Goal: Navigation & Orientation: Find specific page/section

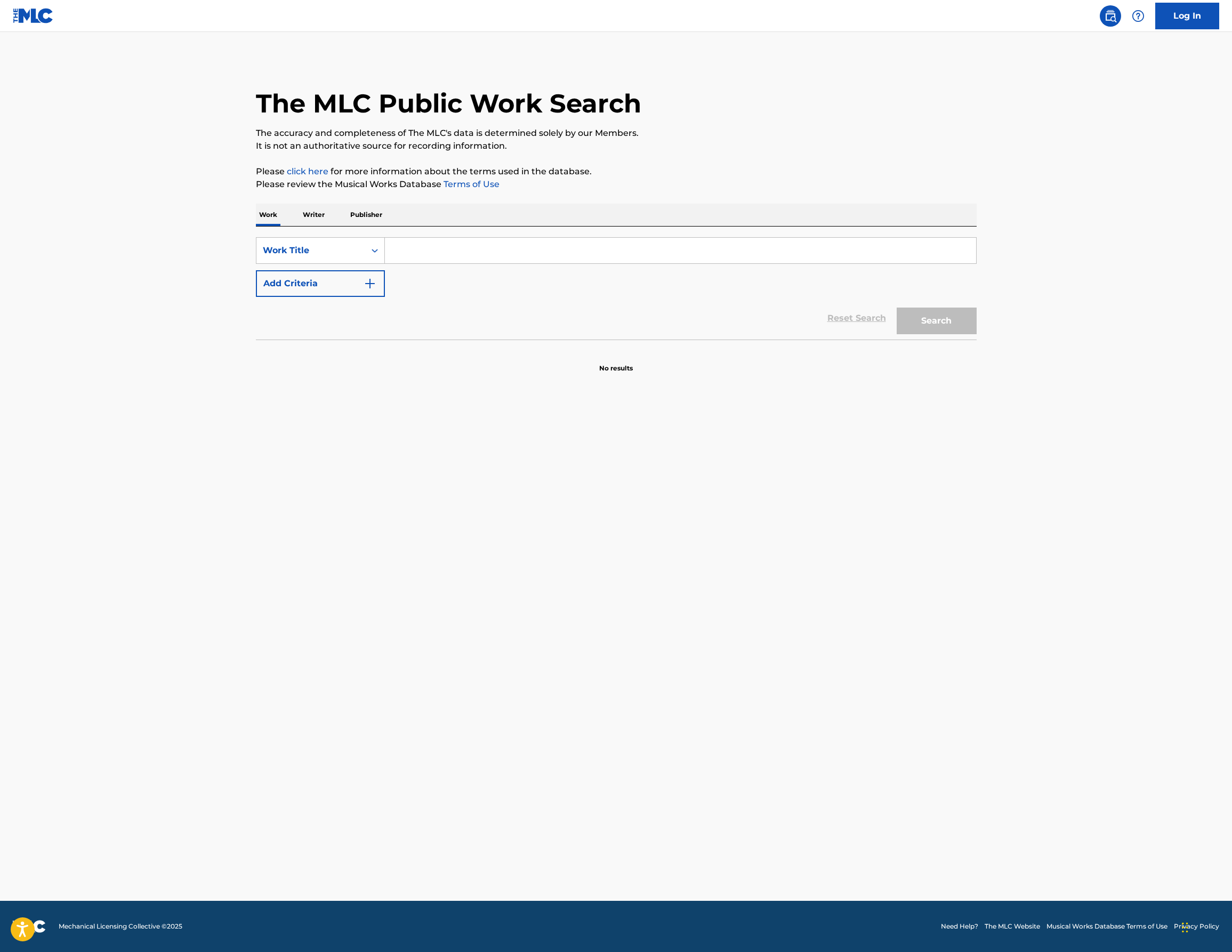
click at [1212, 11] on link "Log In" at bounding box center [1187, 16] width 64 height 27
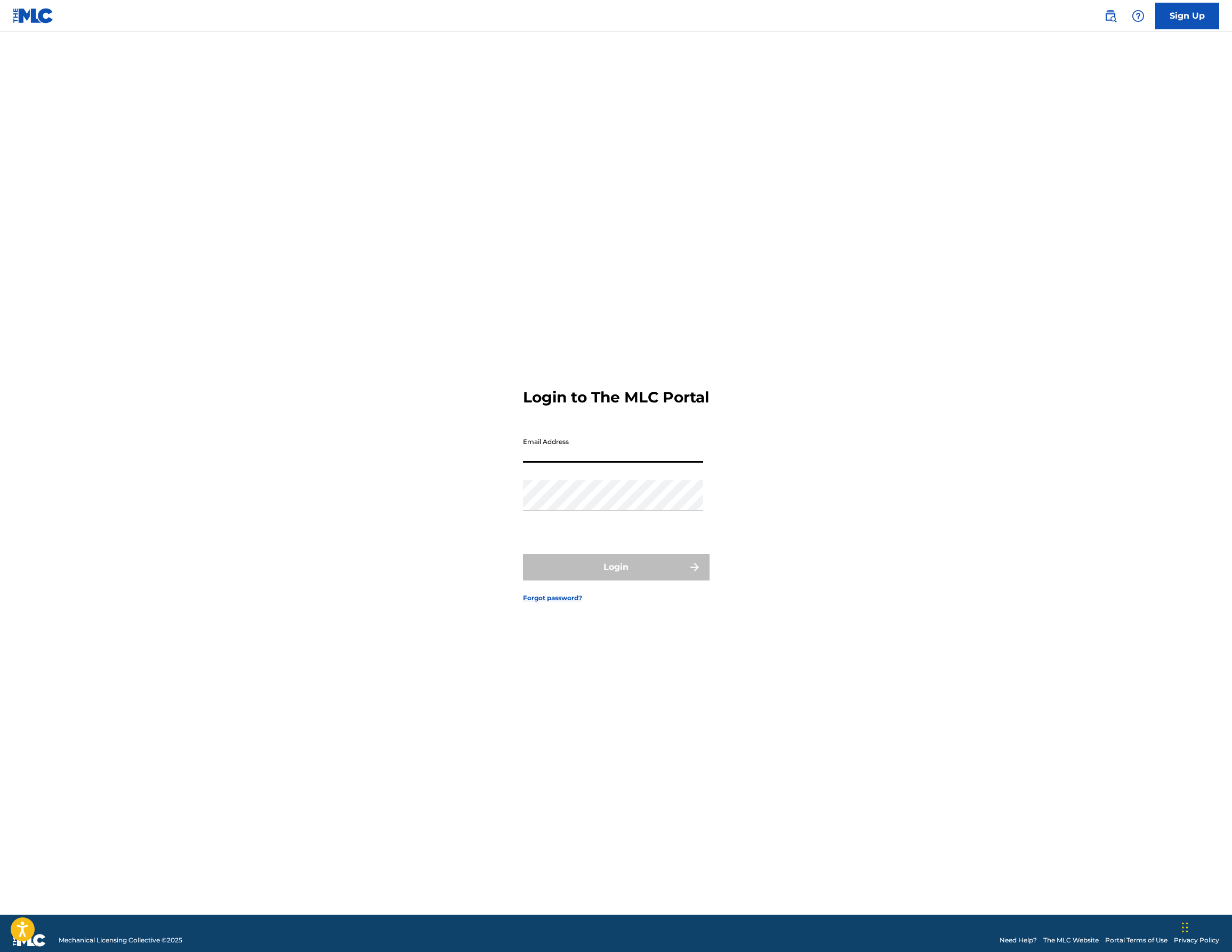
click at [567, 462] on input "Email Address" at bounding box center [612, 448] width 180 height 31
type input "[PERSON_NAME][EMAIL_ADDRESS][DOMAIN_NAME]"
click at [602, 521] on div "Password" at bounding box center [612, 504] width 180 height 48
click at [615, 570] on button "Login" at bounding box center [616, 567] width 187 height 27
click at [597, 508] on input "Code" at bounding box center [612, 494] width 180 height 31
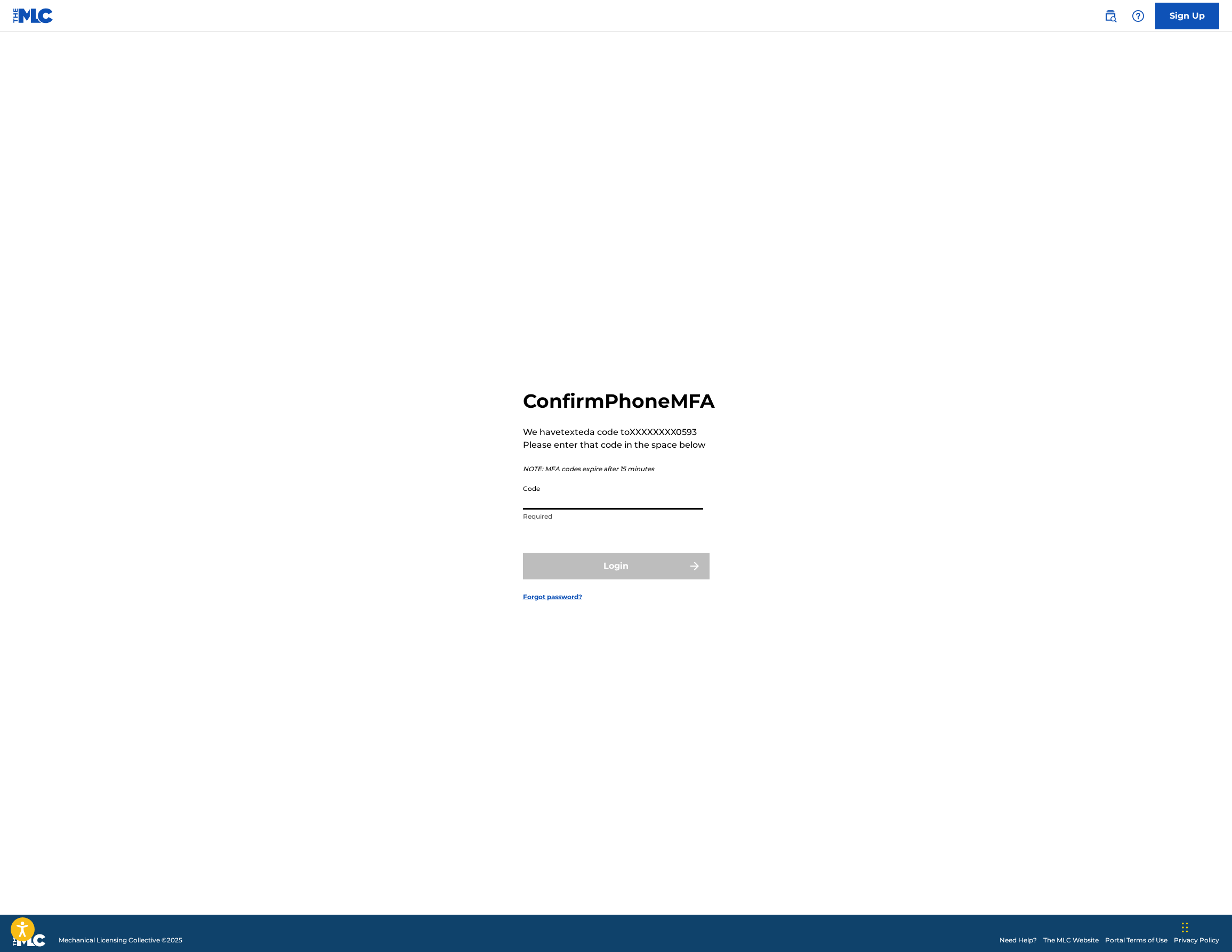
paste input "892258"
type input "892258"
click at [523, 553] on button "Login" at bounding box center [616, 566] width 187 height 27
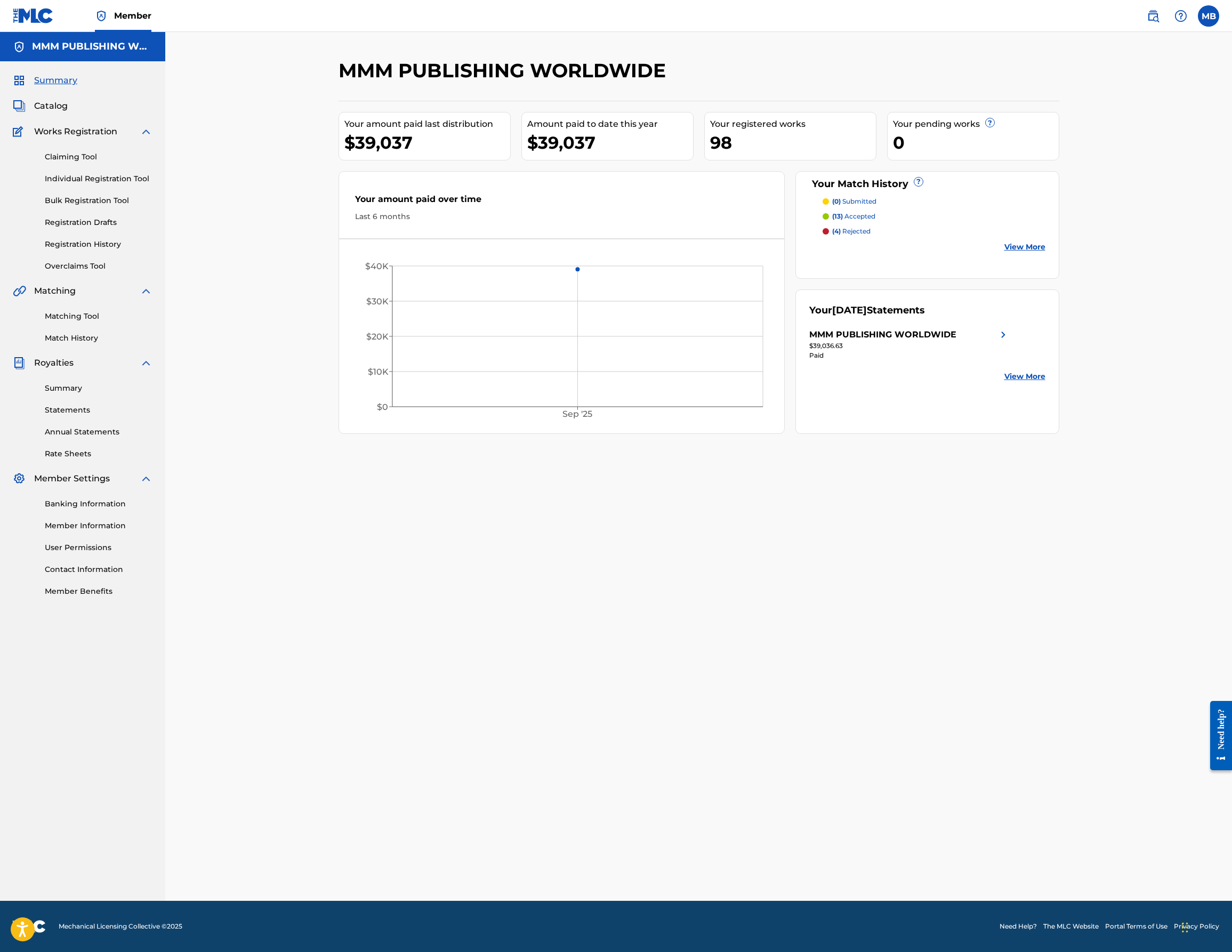
click at [58, 91] on div "Summary Catalog Works Registration Claiming Tool Individual Registration Tool B…" at bounding box center [82, 335] width 165 height 548
click at [58, 87] on span "Summary" at bounding box center [56, 80] width 43 height 13
click at [82, 344] on div "Summary Catalog Works Registration Claiming Tool Individual Registration Tool B…" at bounding box center [82, 335] width 165 height 548
click at [82, 342] on link "Match History" at bounding box center [98, 338] width 107 height 11
click at [50, 82] on span "Summary" at bounding box center [56, 80] width 43 height 13
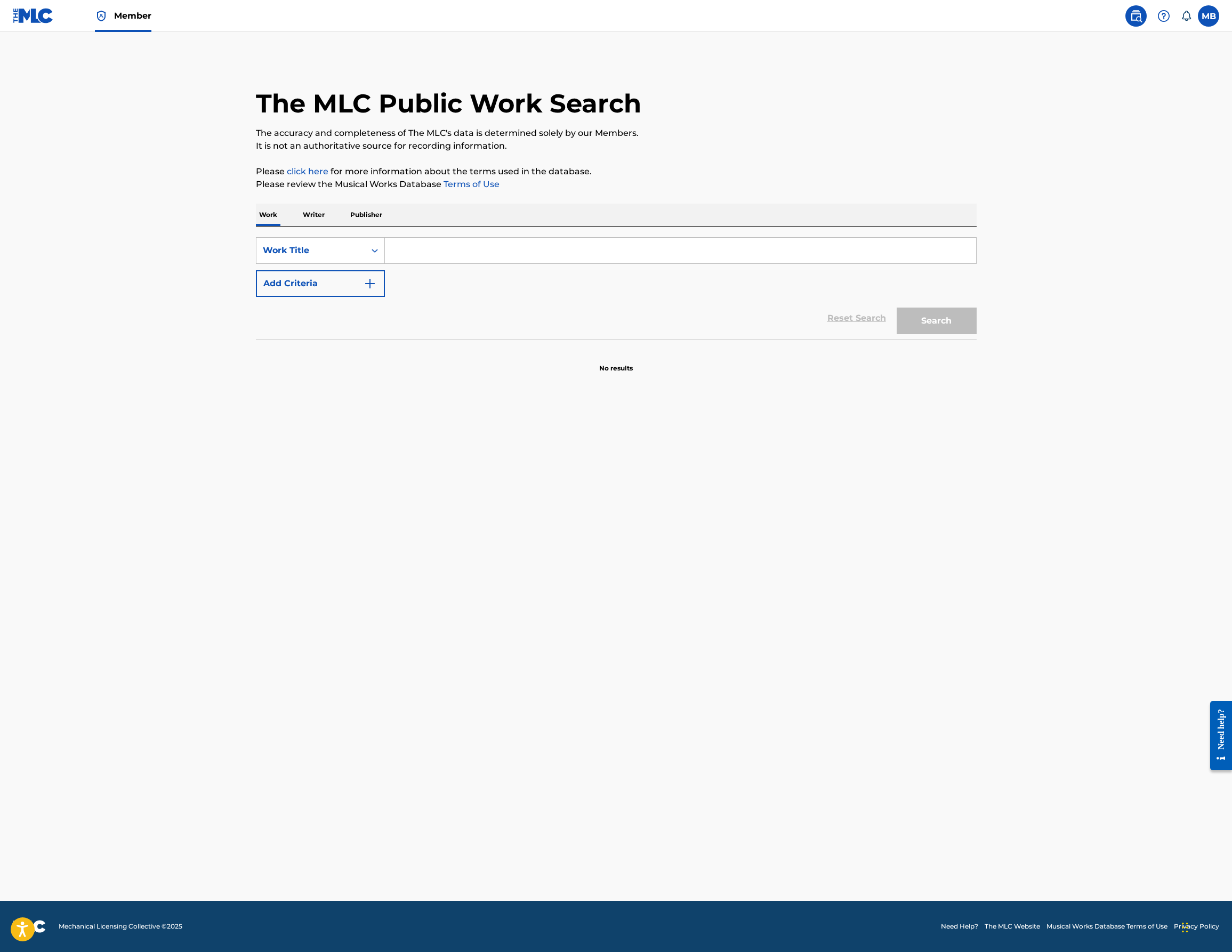
click at [127, 17] on span "Member" at bounding box center [132, 16] width 37 height 13
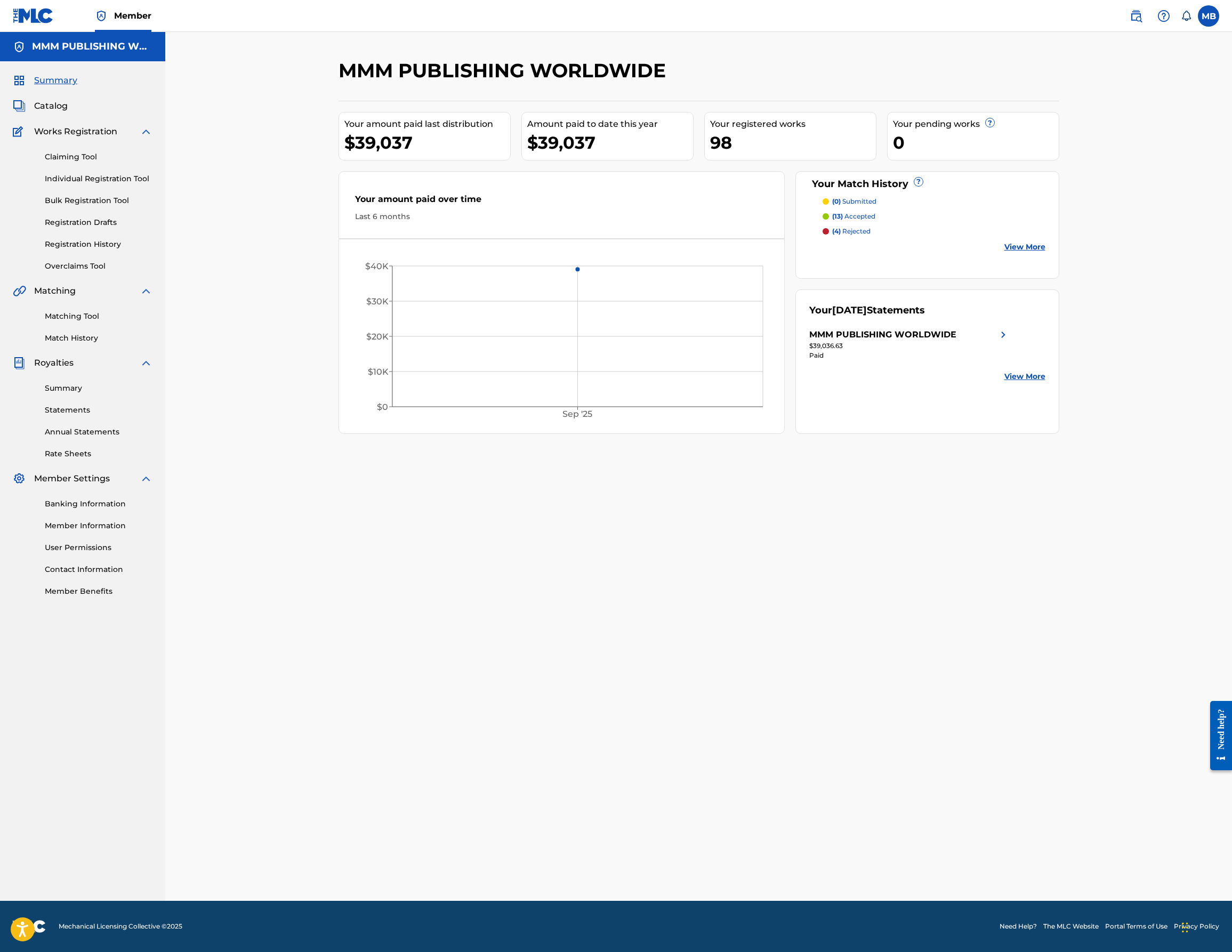
click at [75, 340] on link "Match History" at bounding box center [98, 338] width 107 height 11
